Goal: Transaction & Acquisition: Purchase product/service

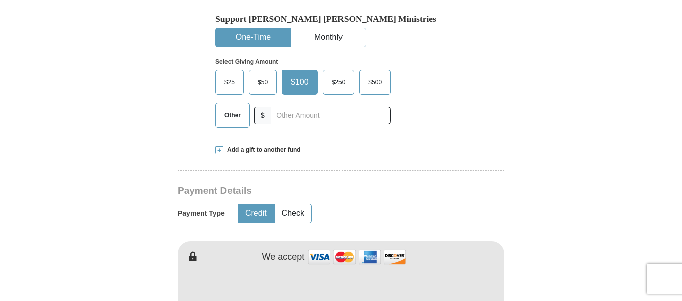
scroll to position [351, 0]
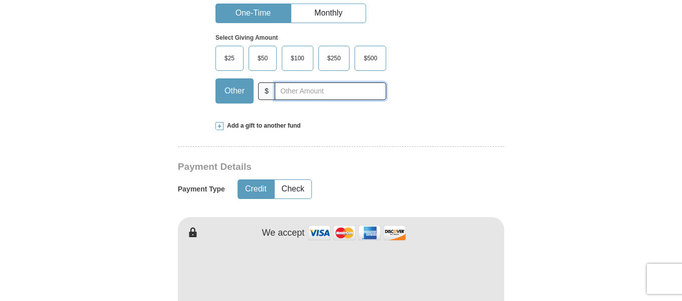
click at [301, 98] on input "text" at bounding box center [330, 91] width 111 height 18
type input "200.85"
click at [351, 129] on div "Add a gift to another fund" at bounding box center [340, 125] width 251 height 9
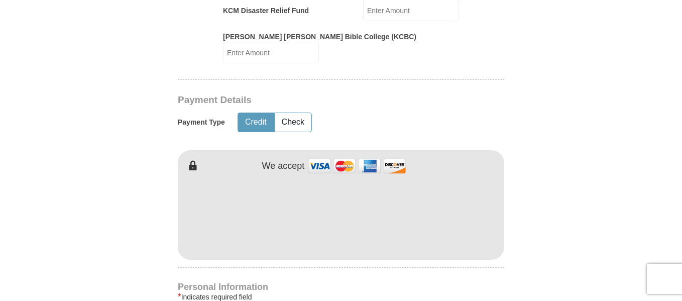
scroll to position [602, 0]
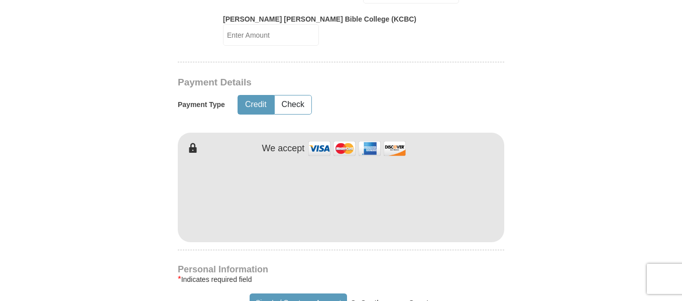
click at [264, 114] on button "Credit" at bounding box center [256, 104] width 36 height 19
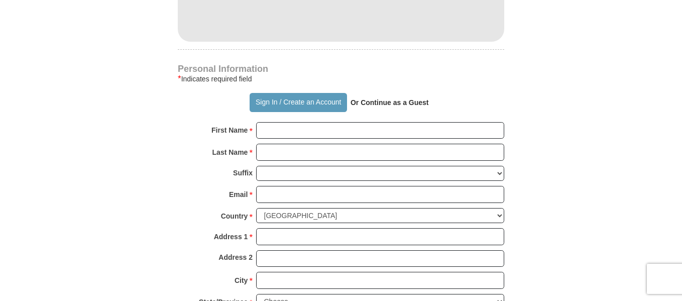
scroll to position [803, 0]
click at [378, 106] on strong "Or Continue as a Guest" at bounding box center [389, 102] width 78 height 8
click at [384, 106] on strong "Or Continue as a Guest" at bounding box center [389, 102] width 78 height 8
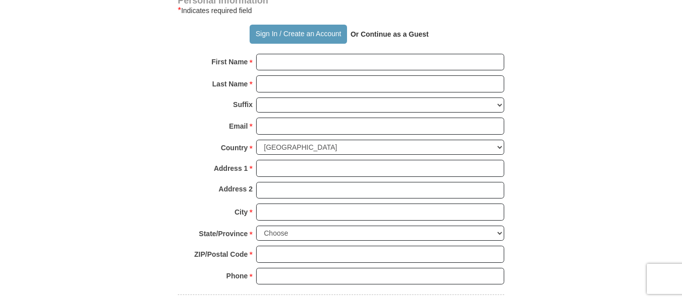
scroll to position [853, 0]
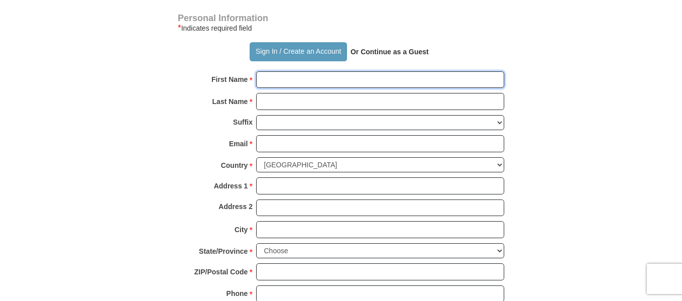
click at [306, 88] on input "First Name *" at bounding box center [380, 79] width 248 height 17
type input "[PERSON_NAME]"
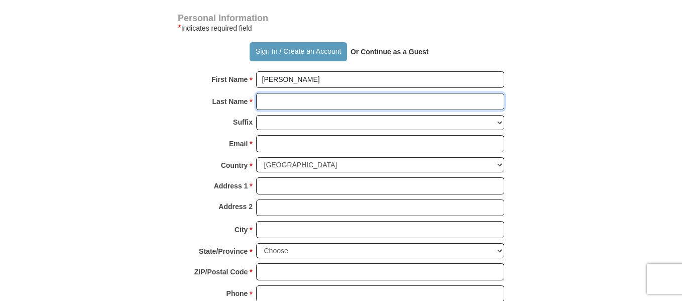
click at [293, 110] on input "Last Name *" at bounding box center [380, 101] width 248 height 17
type input "Hill"
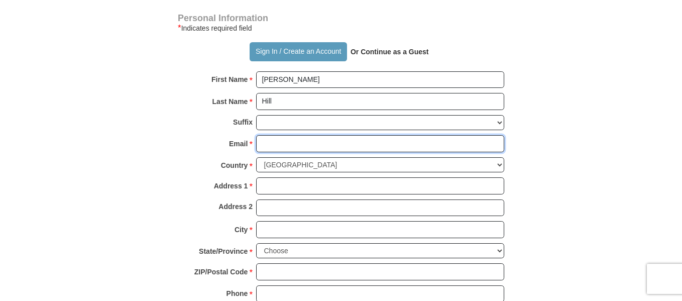
click at [288, 152] on input "Email *" at bounding box center [380, 143] width 248 height 17
type input "[EMAIL_ADDRESS][DOMAIN_NAME]"
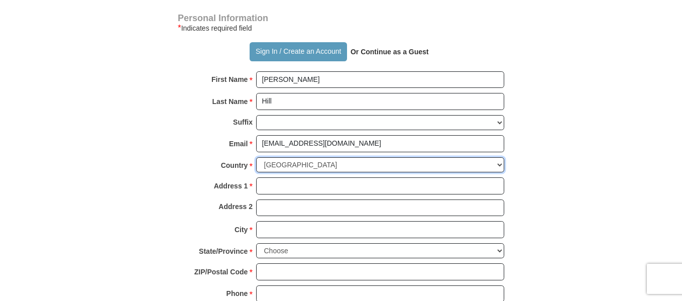
click at [315, 173] on select "[GEOGRAPHIC_DATA] [GEOGRAPHIC_DATA] [GEOGRAPHIC_DATA] [GEOGRAPHIC_DATA] [GEOGRA…" at bounding box center [380, 165] width 248 height 16
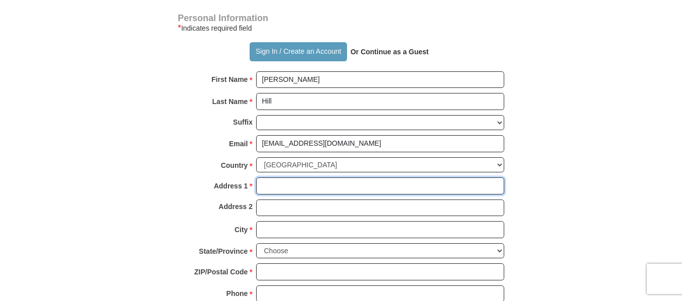
click at [285, 194] on input "Address 1 *" at bounding box center [380, 185] width 248 height 17
type input "[STREET_ADDRESS],"
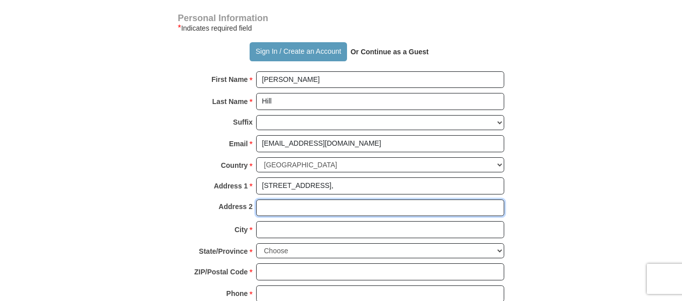
type input "Unit 8"
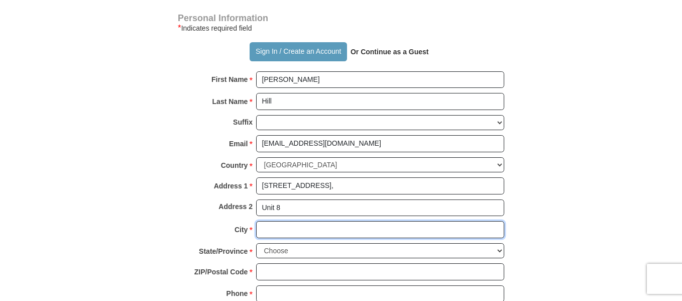
type input "[GEOGRAPHIC_DATA]"
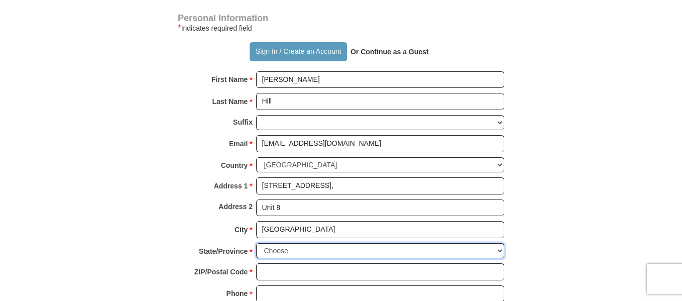
select select "CA"
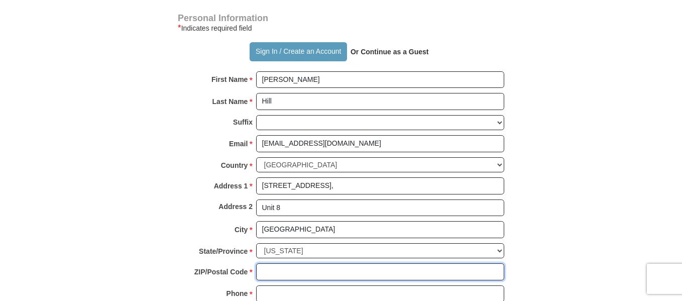
type input "93950"
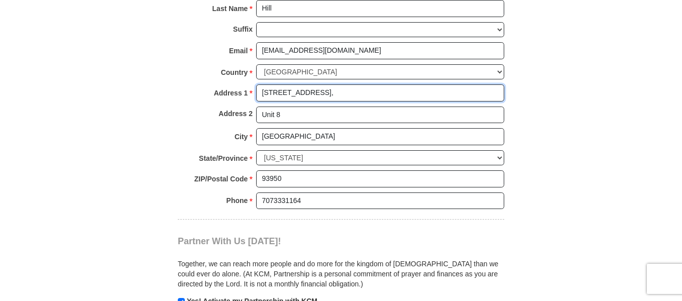
scroll to position [954, 0]
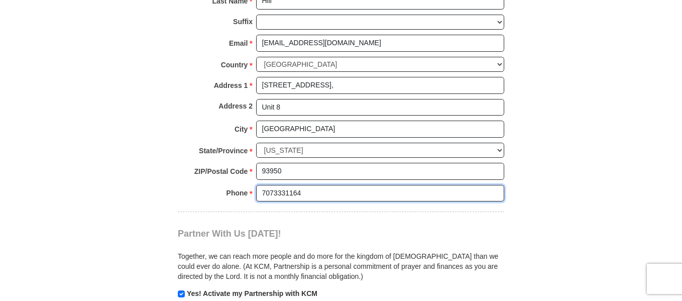
drag, startPoint x: 317, startPoint y: 229, endPoint x: 256, endPoint y: 220, distance: 62.0
click at [256, 202] on input "7073331164" at bounding box center [380, 193] width 248 height 17
type input "8318699275"
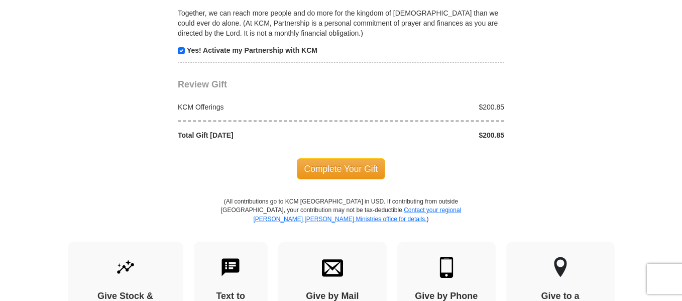
scroll to position [1255, 0]
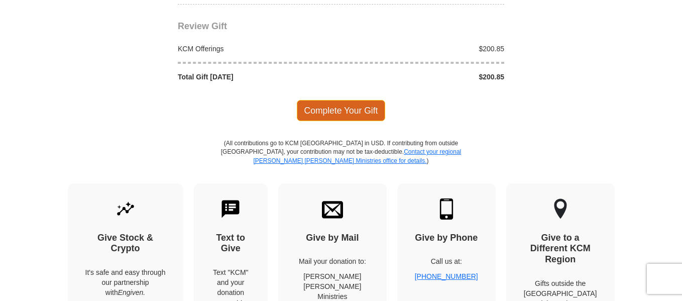
click at [348, 121] on span "Complete Your Gift" at bounding box center [341, 110] width 89 height 21
